Goal: Task Accomplishment & Management: Manage account settings

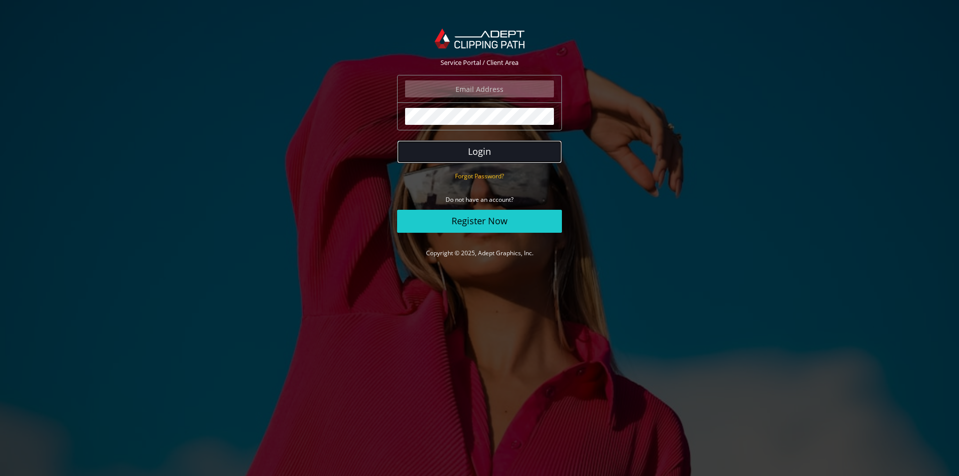
click at [463, 158] on button "Login" at bounding box center [479, 151] width 165 height 23
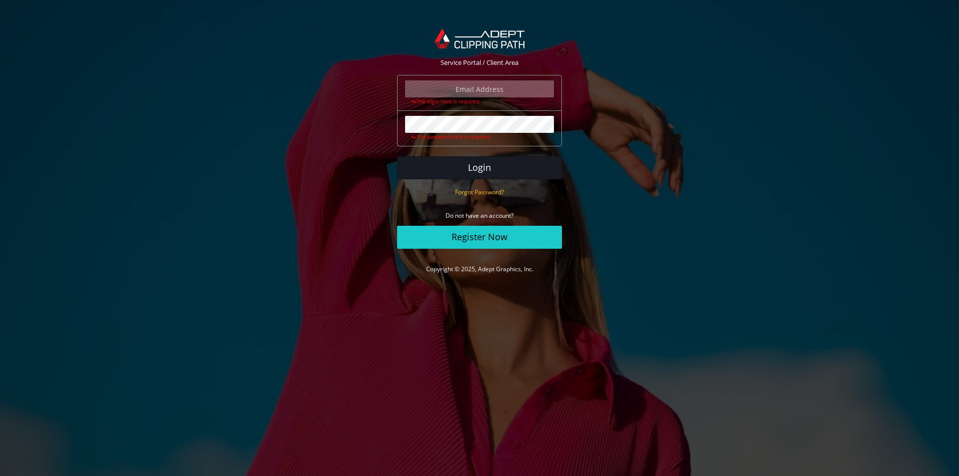
type input "[EMAIL_ADDRESS][DOMAIN_NAME]"
click at [462, 162] on button "Login" at bounding box center [479, 167] width 165 height 23
